Goal: Task Accomplishment & Management: Complete application form

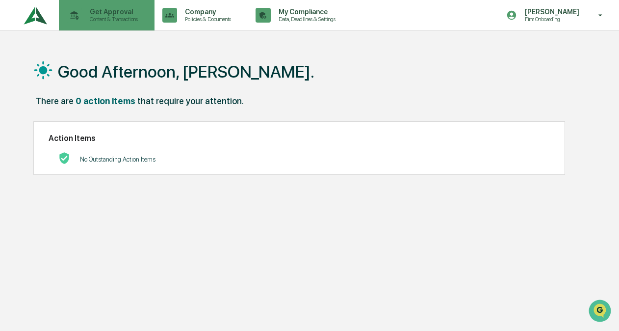
click at [86, 15] on p "Get Approval" at bounding box center [112, 12] width 61 height 8
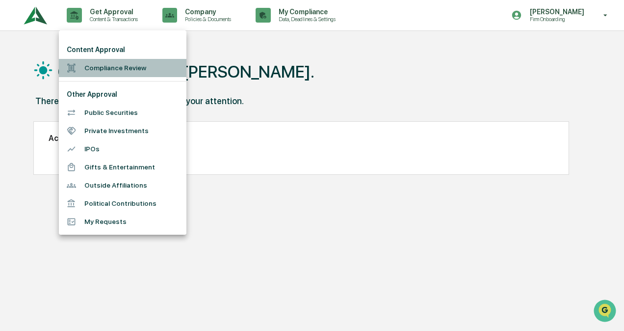
click at [105, 69] on li "Compliance Review" at bounding box center [123, 68] width 128 height 18
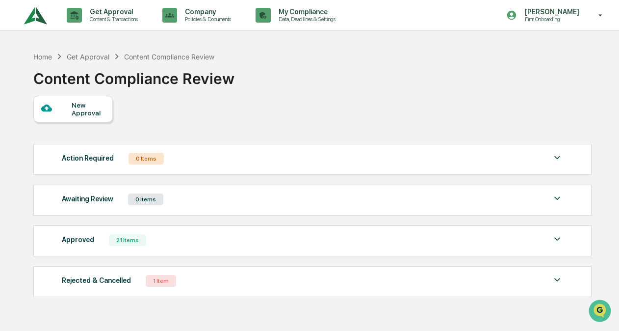
click at [77, 107] on div "New Approval" at bounding box center [88, 109] width 33 height 16
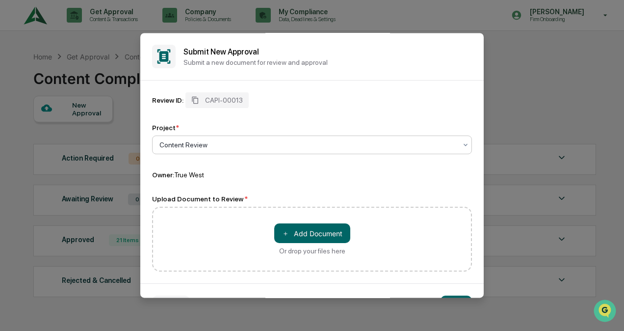
click at [190, 146] on div at bounding box center [308, 145] width 297 height 10
click at [188, 146] on div at bounding box center [308, 145] width 297 height 10
click at [295, 237] on button "＋ Add Document" at bounding box center [312, 233] width 76 height 20
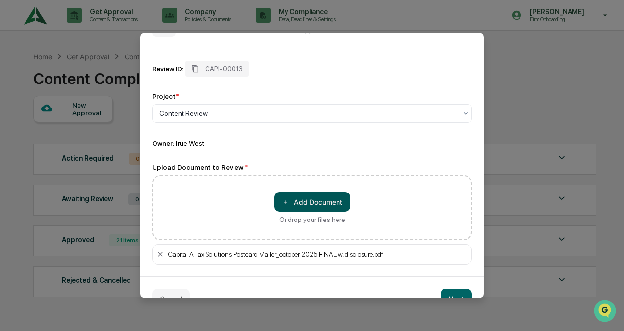
scroll to position [54, 0]
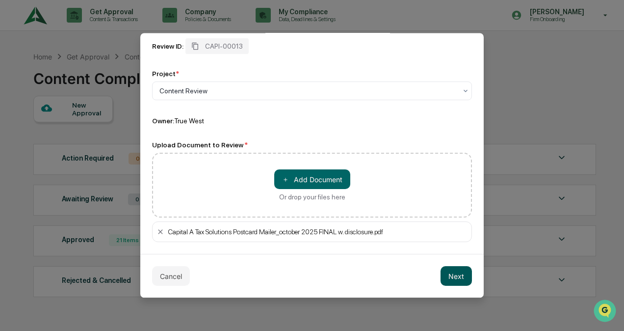
click at [448, 274] on button "Next" at bounding box center [456, 276] width 31 height 20
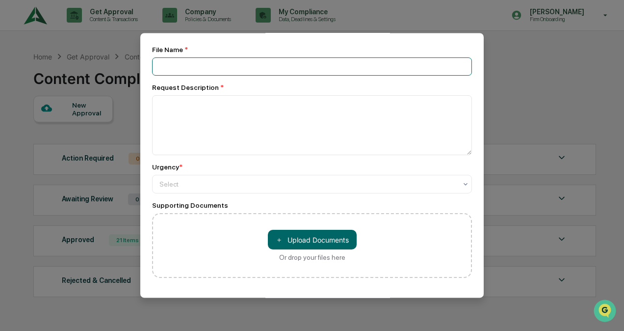
click at [187, 59] on input at bounding box center [312, 66] width 320 height 18
type input "**********"
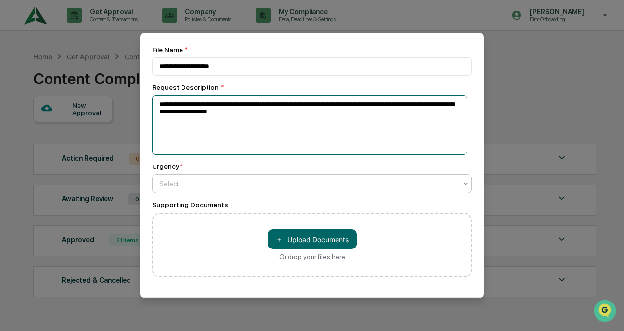
type textarea "**********"
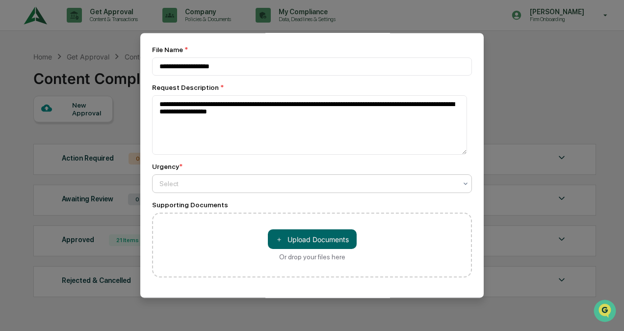
click at [225, 189] on div at bounding box center [308, 184] width 297 height 10
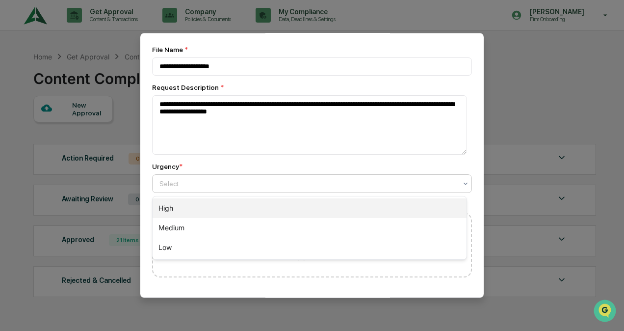
click at [193, 211] on div "High" at bounding box center [310, 208] width 314 height 20
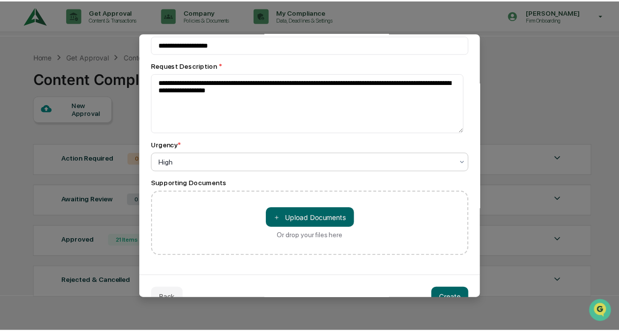
scroll to position [98, 0]
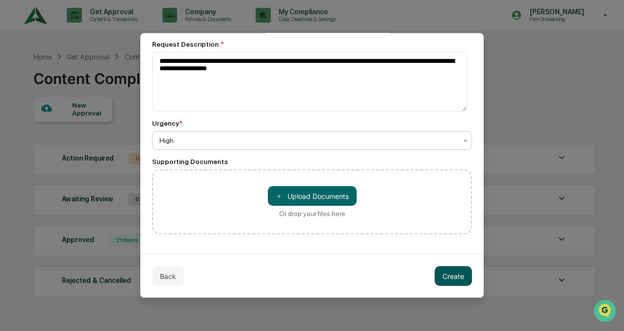
click at [457, 274] on button "Create" at bounding box center [453, 277] width 37 height 20
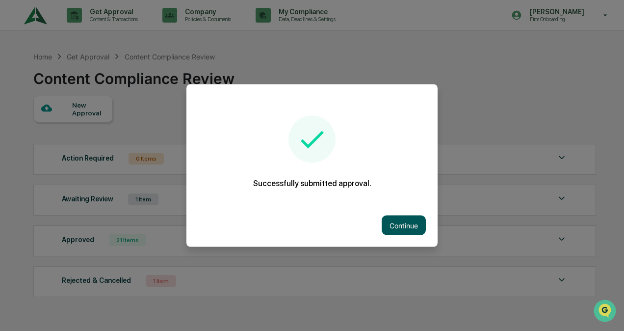
click at [395, 222] on button "Continue" at bounding box center [404, 225] width 44 height 20
